Goal: Task Accomplishment & Management: Manage account settings

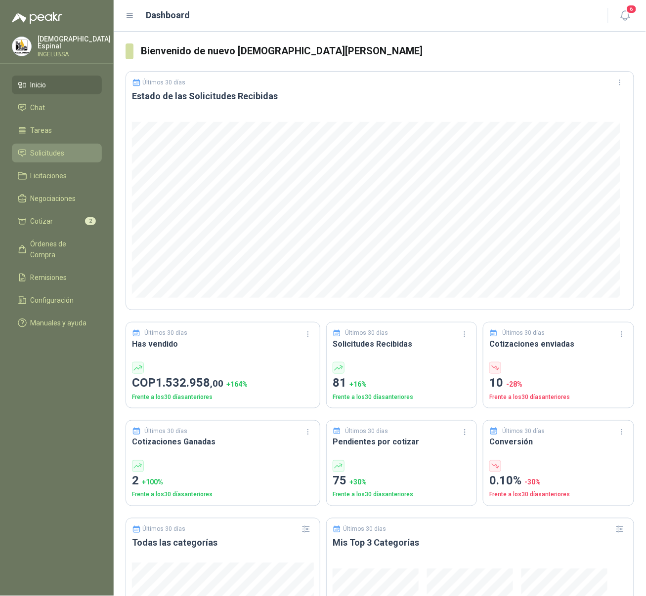
click at [55, 144] on link "Solicitudes" at bounding box center [57, 153] width 90 height 19
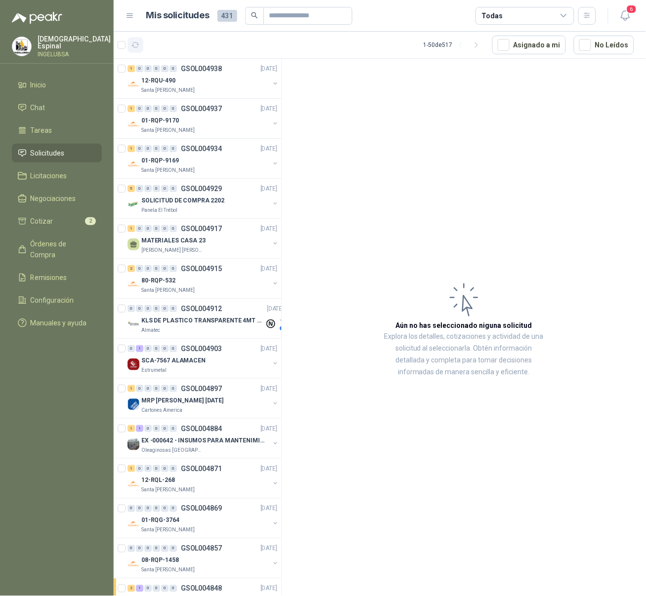
click at [136, 45] on icon "button" at bounding box center [135, 45] width 8 height 8
click at [625, 17] on icon "button" at bounding box center [625, 15] width 12 height 12
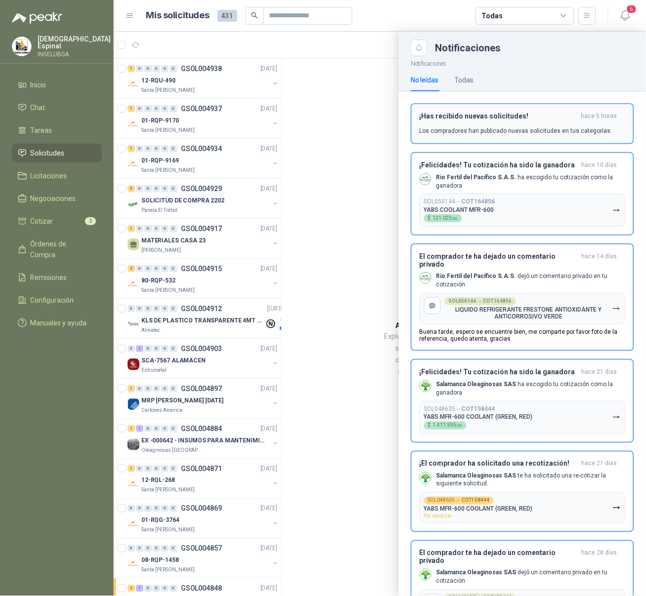
click at [521, 125] on div "¡Has recibido nuevas solicitudes! hace 5 horas Los compradores han publicado nu…" at bounding box center [522, 123] width 206 height 23
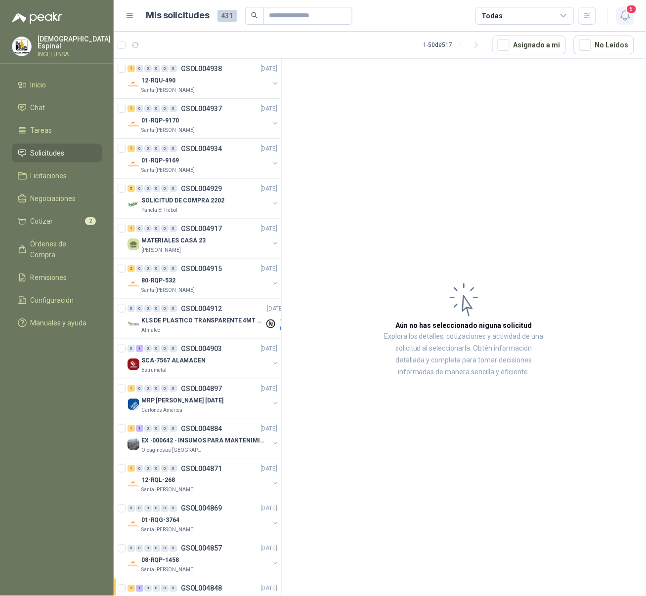
click at [625, 18] on icon "button" at bounding box center [625, 15] width 8 height 9
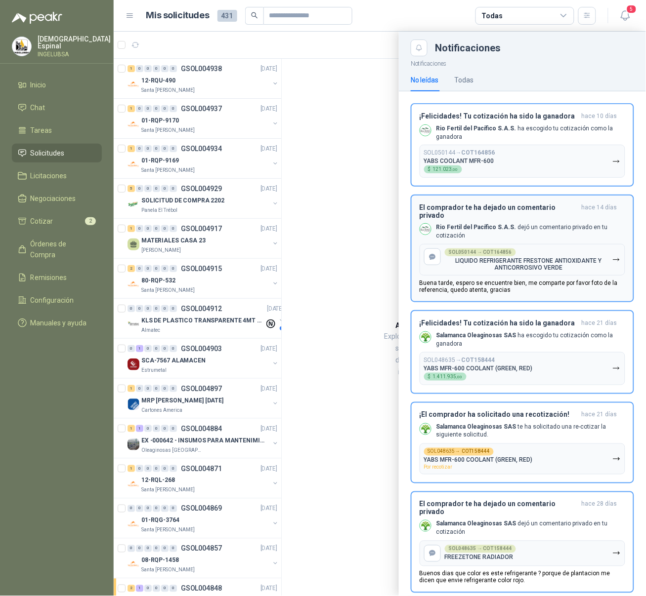
click at [550, 227] on p "Rio Fertil [PERSON_NAME] S.A.S. dejó un comentario privado en tu cotización" at bounding box center [530, 231] width 189 height 17
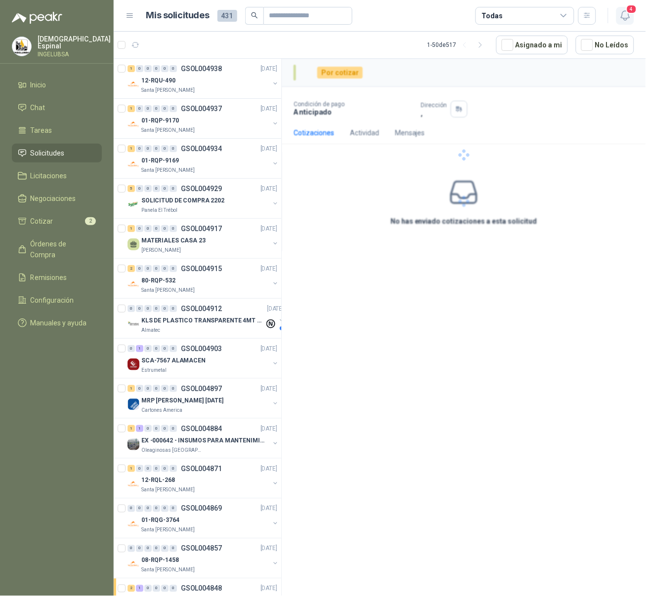
click at [627, 14] on icon "button" at bounding box center [625, 15] width 12 height 12
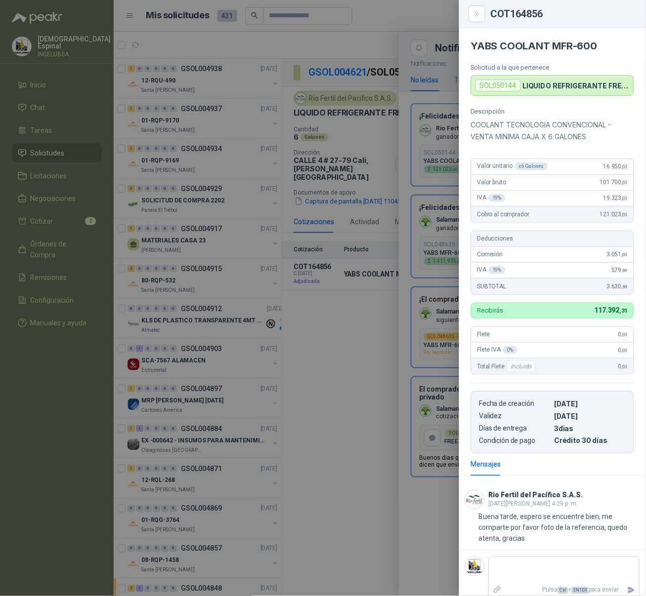
click at [444, 13] on div at bounding box center [323, 298] width 646 height 596
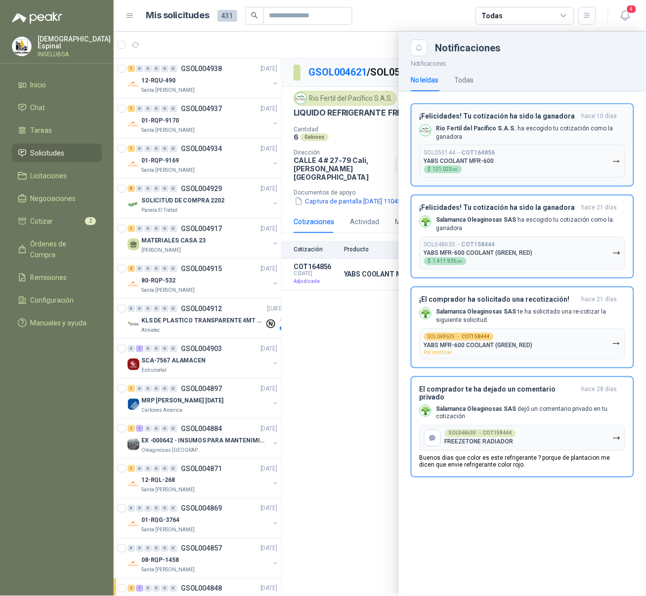
click at [602, 136] on p "Rio Fertil [PERSON_NAME] S.A.S. ha escogido tu cotización como la ganadora" at bounding box center [530, 133] width 189 height 17
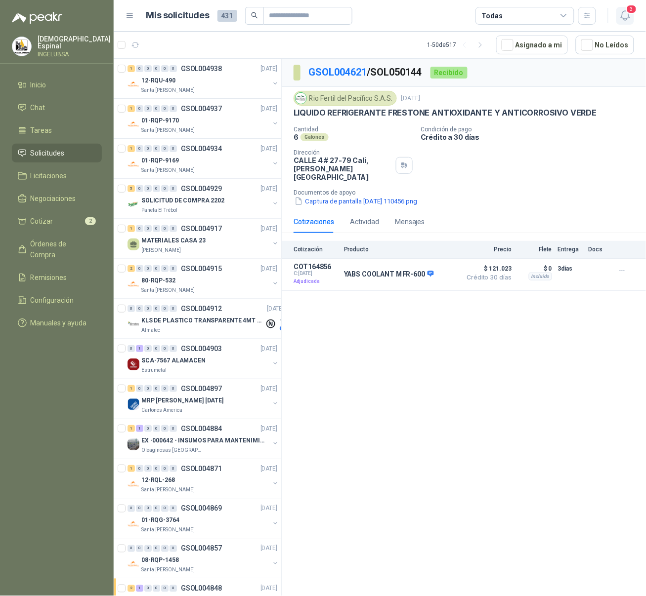
click at [621, 16] on icon "button" at bounding box center [625, 15] width 12 height 12
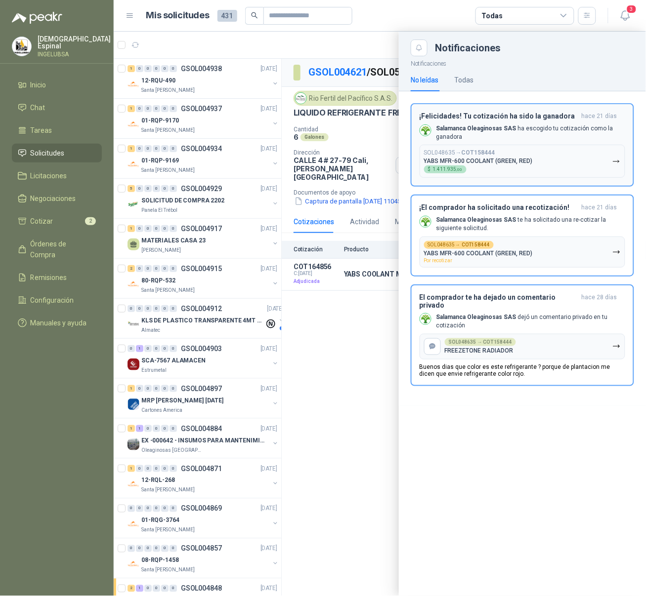
click at [465, 127] on b "Salamanca Oleaginosas SAS" at bounding box center [476, 128] width 80 height 7
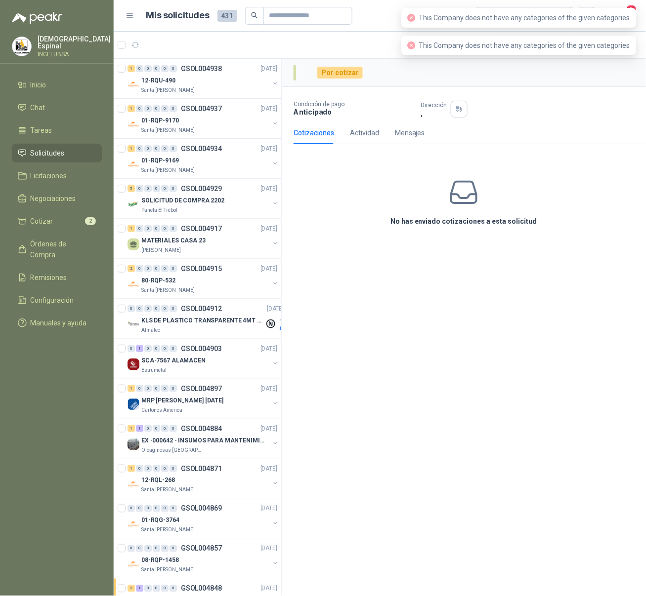
click at [625, 14] on span "This Company does not have any categories of the given categories" at bounding box center [524, 18] width 211 height 8
click at [603, 81] on div "Por cotizar" at bounding box center [464, 73] width 364 height 28
click at [642, 68] on div "Por cotizar" at bounding box center [464, 73] width 364 height 28
click at [642, 17] on header "Mis solicitudes 431 Todas 2" at bounding box center [380, 16] width 532 height 32
click at [630, 18] on div "This Company does not have any categories of the given categories" at bounding box center [518, 18] width 235 height 20
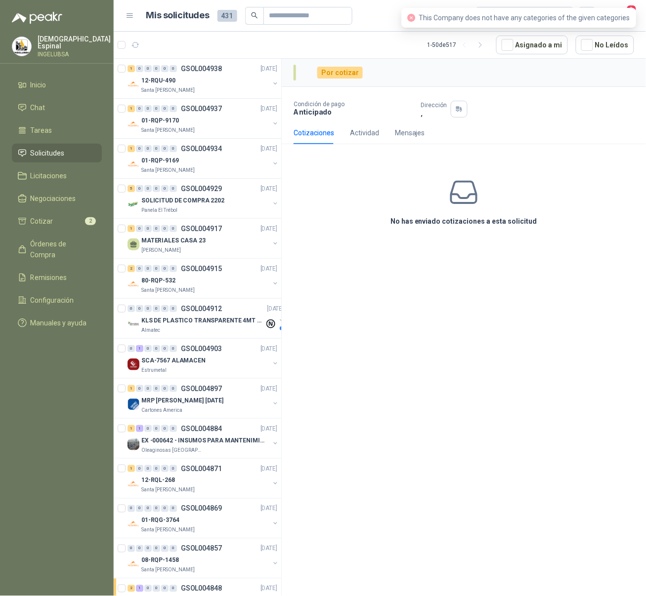
click at [642, 18] on header "Mis solicitudes 431 Todas 2" at bounding box center [380, 16] width 532 height 32
click at [625, 13] on icon "button" at bounding box center [625, 15] width 12 height 12
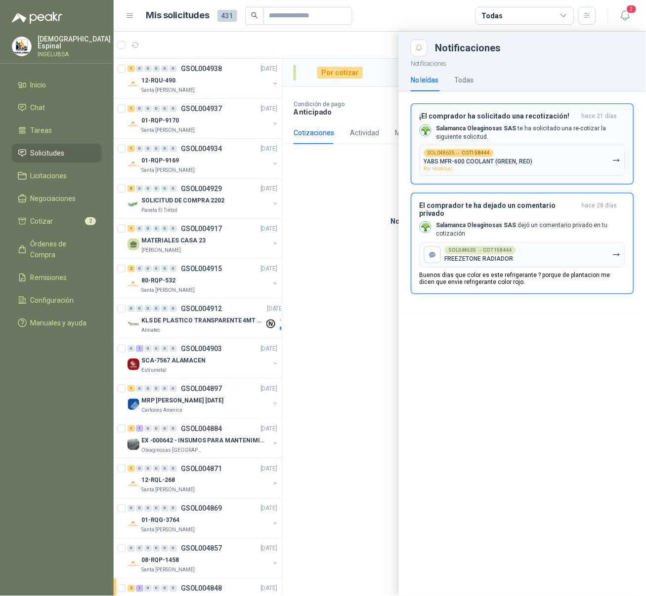
click at [584, 137] on p "Salamanca Oleaginosas SAS te ha solicitado una re-cotizar la siguiente solicitu…" at bounding box center [530, 133] width 189 height 17
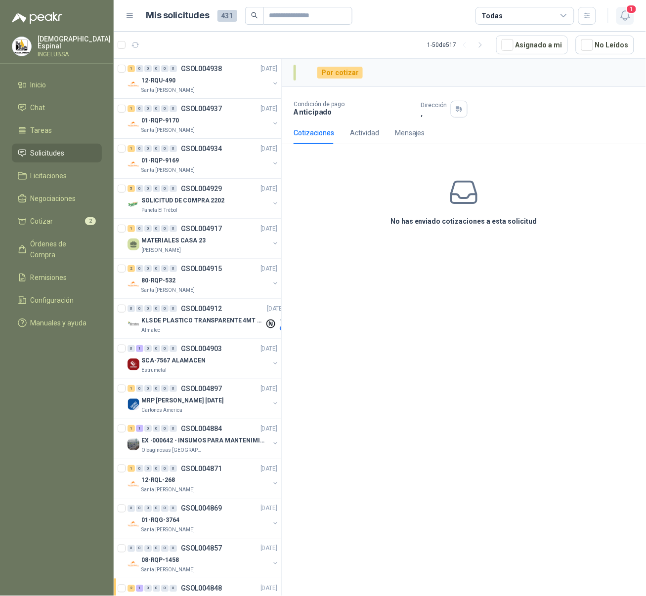
click at [626, 15] on icon "button" at bounding box center [625, 15] width 12 height 12
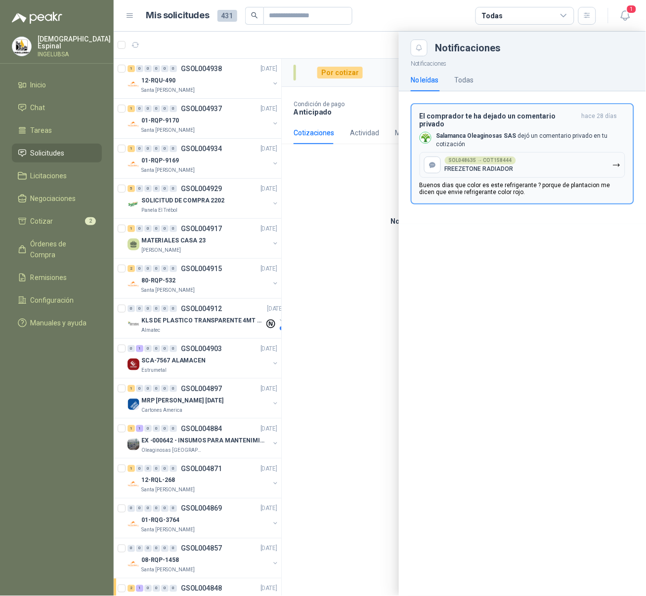
click at [564, 134] on p "Salamanca Oleaginosas SAS dejó un comentario privado en tu cotización" at bounding box center [530, 140] width 189 height 17
